Goal: Information Seeking & Learning: Learn about a topic

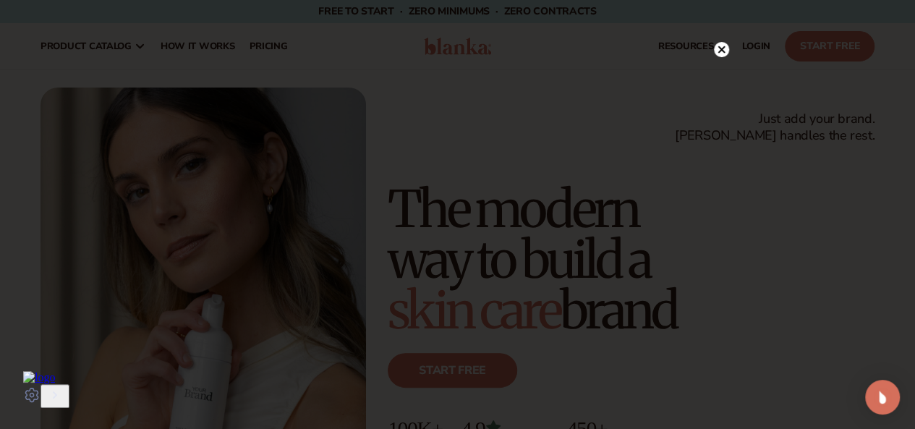
click at [720, 57] on circle at bounding box center [721, 49] width 15 height 15
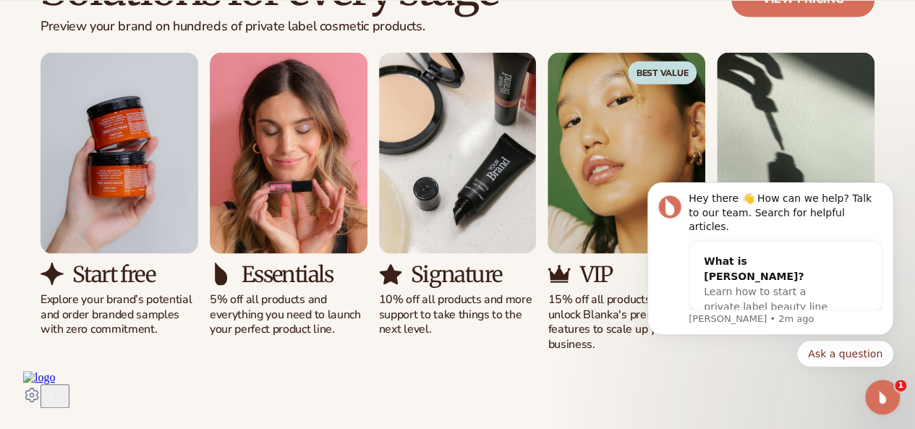
scroll to position [1327, 0]
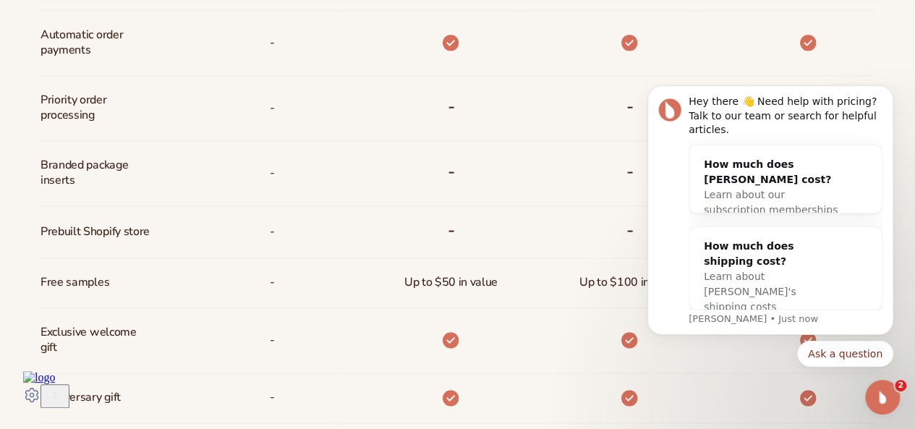
scroll to position [942, 0]
click at [883, 393] on icon "Open Intercom Messenger" at bounding box center [881, 395] width 24 height 24
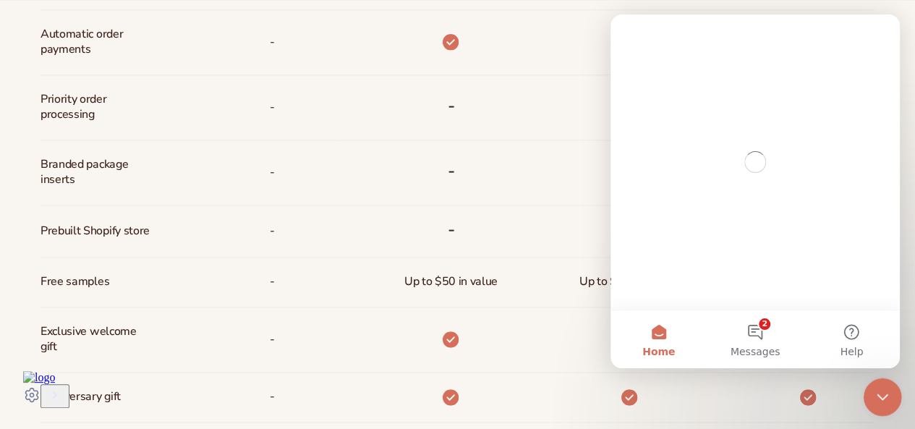
scroll to position [0, 0]
click at [883, 393] on icon "Close Intercom Messenger" at bounding box center [880, 395] width 10 height 6
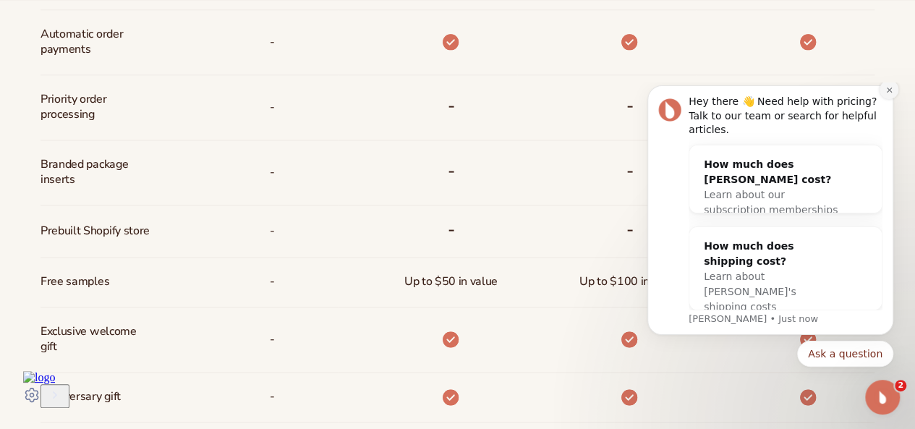
click at [892, 94] on icon "Dismiss notification" at bounding box center [889, 90] width 8 height 8
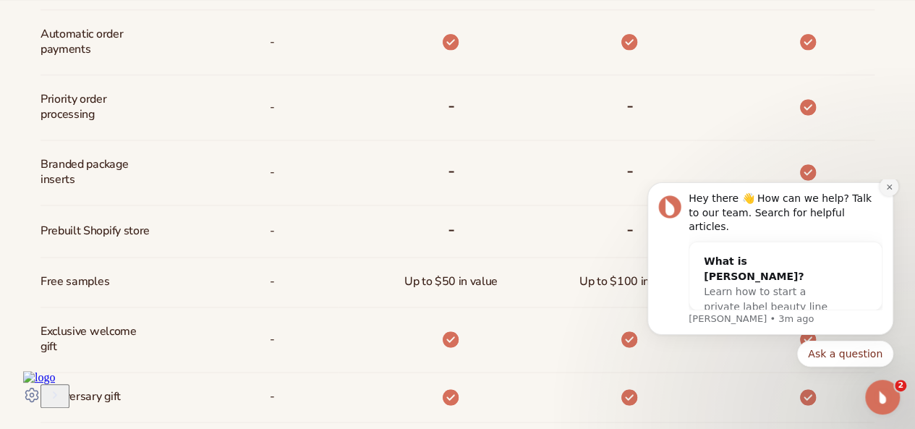
click at [889, 191] on icon "Dismiss notification" at bounding box center [889, 187] width 8 height 8
